Goal: Book appointment/travel/reservation

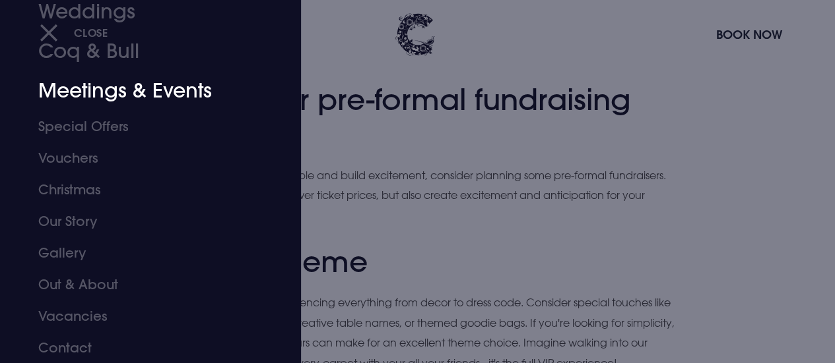
click at [140, 86] on link "Meetings & Events" at bounding box center [141, 91] width 206 height 40
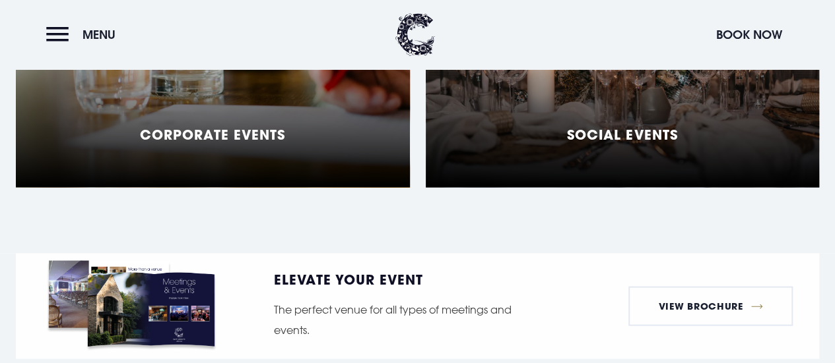
scroll to position [1253, 0]
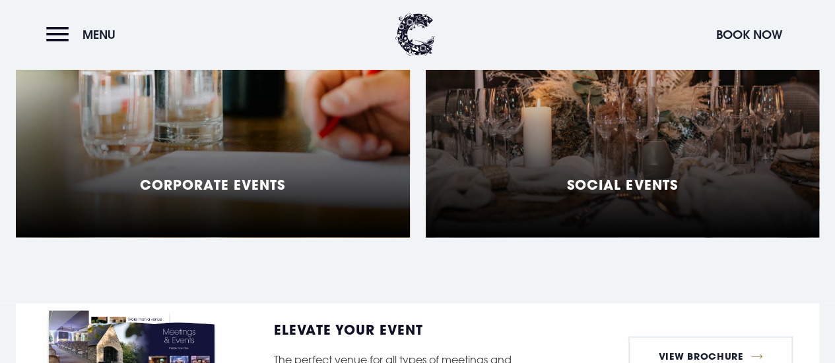
click at [664, 193] on h5 "Social Events" at bounding box center [622, 185] width 110 height 16
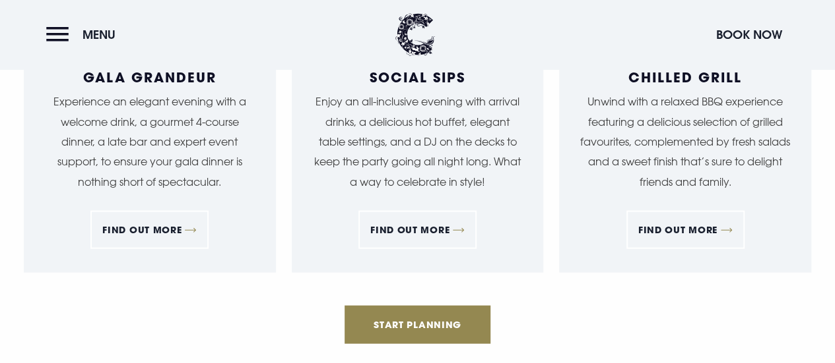
scroll to position [1319, 0]
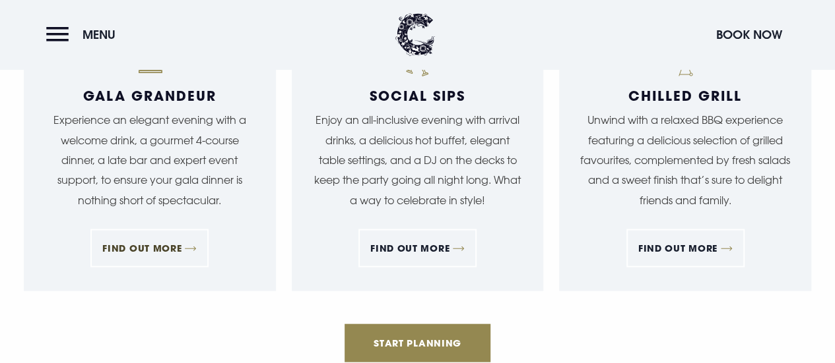
click at [164, 268] on link "FIND OUT MORE" at bounding box center [149, 249] width 118 height 38
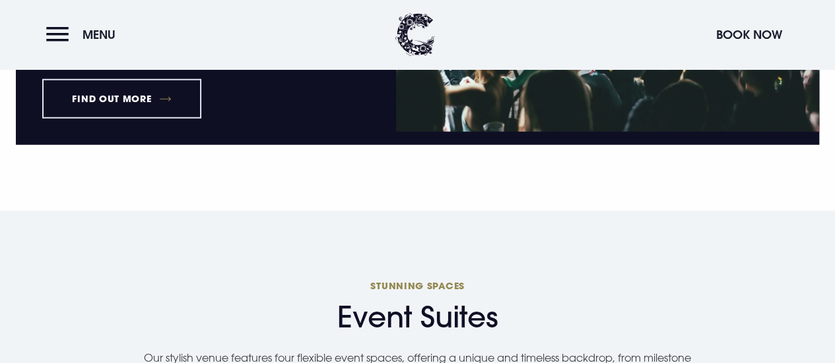
scroll to position [1781, 0]
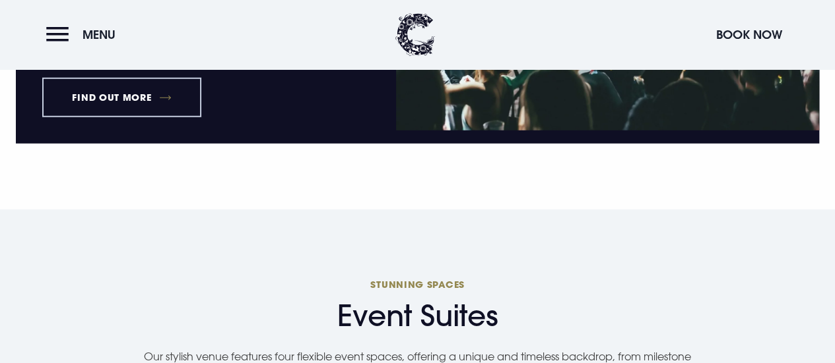
click at [190, 117] on link "Find out more" at bounding box center [121, 98] width 159 height 40
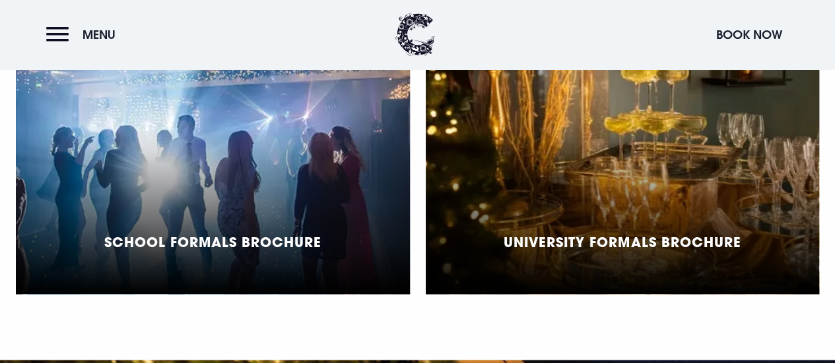
scroll to position [1056, 0]
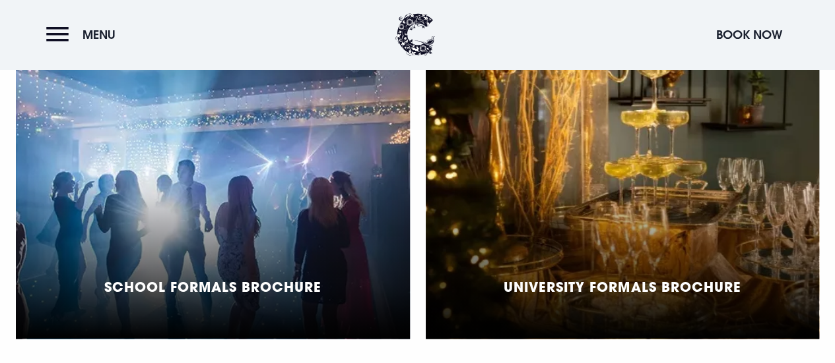
click at [239, 278] on h5 "School Formals Brochure" at bounding box center [212, 286] width 217 height 16
